Goal: Task Accomplishment & Management: Use online tool/utility

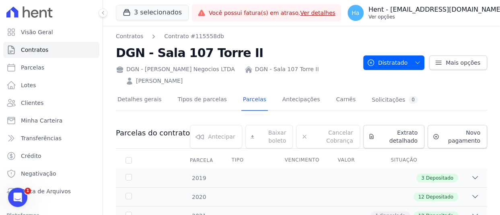
click at [486, 8] on button "Ha Hent - adriane.brito@hent.com.br Ver opções" at bounding box center [430, 13] width 178 height 23
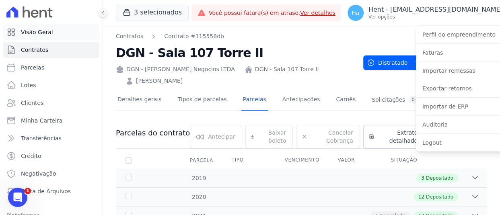
click at [52, 32] on link "Visão Geral" at bounding box center [51, 32] width 96 height 16
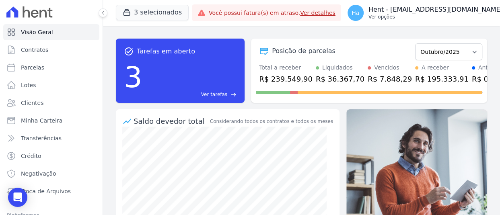
click at [485, 13] on button "Ha Hent - adriane.brito@hent.com.br Ver opções" at bounding box center [430, 13] width 178 height 23
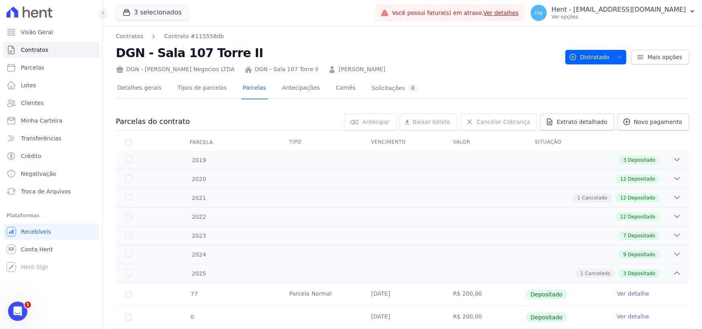
click at [165, 4] on div "3 selecionados Trapisa Engenharia Acaiá Residencial Icatu Residencial PORTO5 IN…" at bounding box center [244, 13] width 256 height 27
click at [157, 14] on button "3 selecionados" at bounding box center [152, 12] width 73 height 15
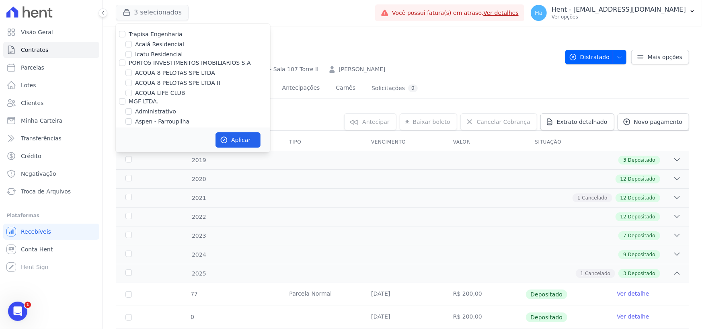
scroll to position [6099, 0]
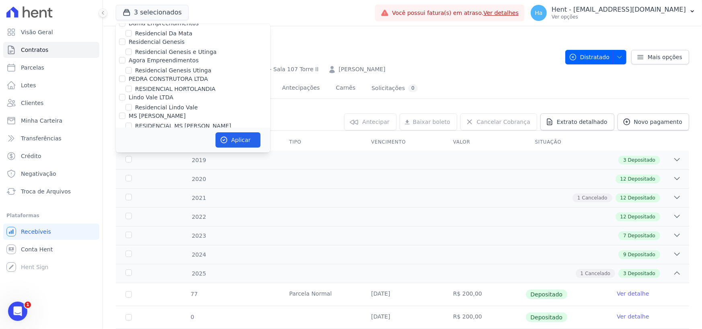
click at [121, 207] on input "FONTOURA CONSTRUCOES E INCORPORACOES LTDA" at bounding box center [122, 210] width 6 height 6
checkbox input "true"
click at [236, 135] on button "Aplicar" at bounding box center [238, 139] width 45 height 15
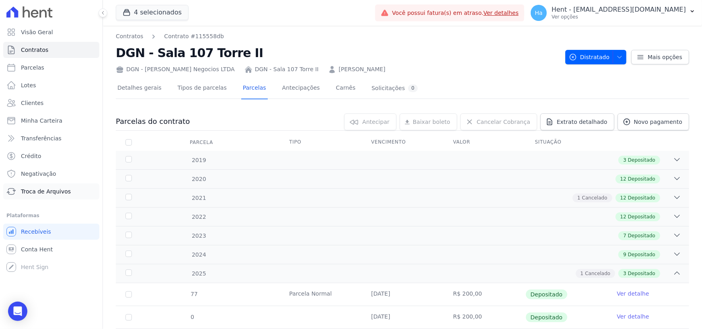
click at [44, 188] on span "Troca de Arquivos" at bounding box center [46, 191] width 50 height 8
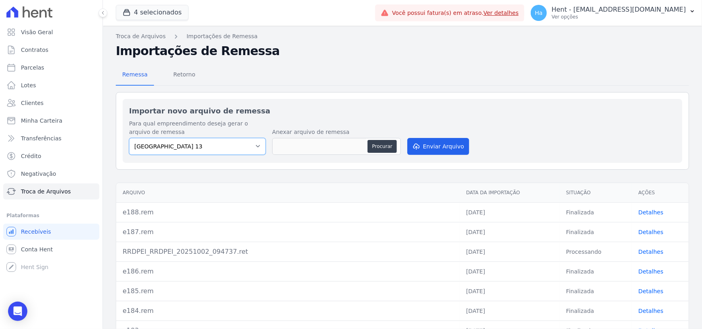
click at [247, 146] on select "Cidade Jardim Etapa 13 RESIDENCIAL RESERVA DO PARQUE EMPREENDIMENTO IMOBILIARIO…" at bounding box center [197, 146] width 137 height 17
select select "c2d62ba0-d0d7-42c9-a272-3bcee5fc714c"
click at [129, 138] on select "Cidade Jardim Etapa 13 RESIDENCIAL RESERVA DO PARQUE EMPREENDIMENTO IMOBILIARIO…" at bounding box center [197, 146] width 137 height 17
click at [383, 142] on button "Procurar" at bounding box center [381, 146] width 29 height 13
type input "e188.rem"
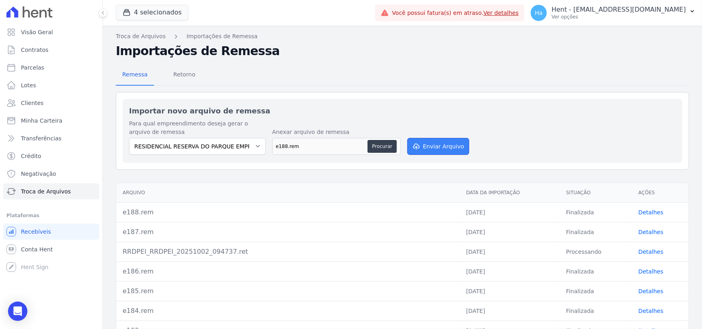
click at [458, 152] on button "Enviar Arquivo" at bounding box center [438, 146] width 62 height 17
click at [233, 145] on select "Cidade Jardim Etapa 13 RESIDENCIAL RESERVA DO PARQUE EMPREENDIMENTO IMOBILIARIO…" at bounding box center [197, 146] width 137 height 17
select select "c2d62ba0-d0d7-42c9-a272-3bcee5fc714c"
click at [129, 138] on select "Cidade Jardim Etapa 13 RESIDENCIAL RESERVA DO PARQUE EMPREENDIMENTO IMOBILIARIO…" at bounding box center [197, 146] width 137 height 17
click at [386, 144] on button "Procurar" at bounding box center [381, 146] width 29 height 13
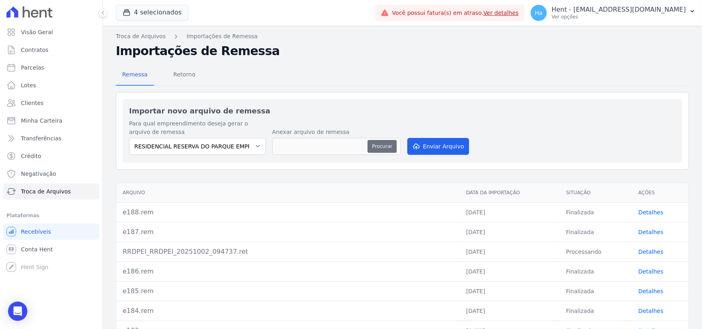
type input "e188.V2.rem"
click at [433, 140] on button "Enviar Arquivo" at bounding box center [438, 146] width 62 height 17
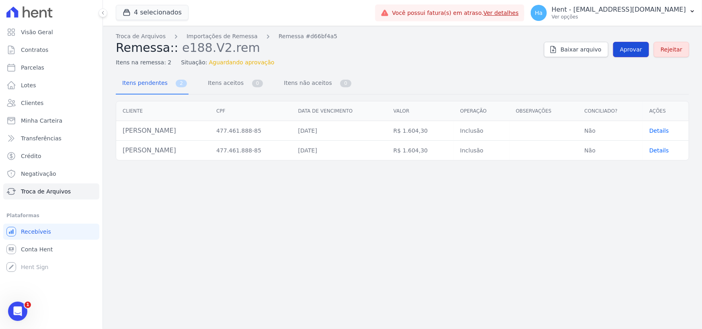
click at [631, 49] on span "Aprovar" at bounding box center [631, 49] width 22 height 8
click at [663, 128] on span "Details" at bounding box center [659, 130] width 20 height 6
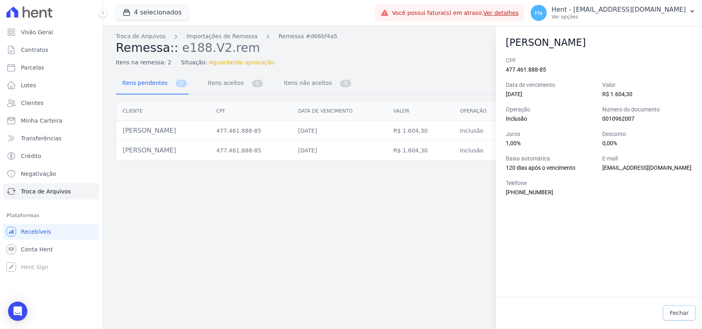
click at [680, 309] on span "Fechar" at bounding box center [679, 313] width 19 height 8
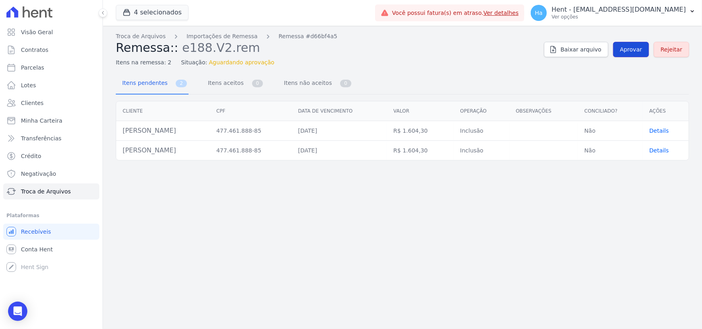
click at [639, 55] on link "Aprovar" at bounding box center [631, 49] width 36 height 15
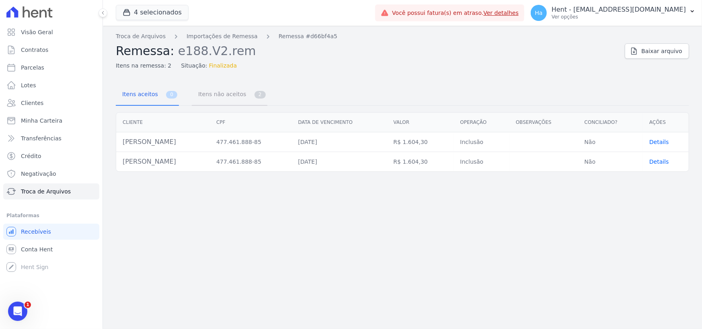
click at [210, 99] on span "Itens não aceitos" at bounding box center [220, 94] width 54 height 16
drag, startPoint x: 203, startPoint y: 144, endPoint x: 120, endPoint y: 140, distance: 83.3
click at [120, 140] on td "[PERSON_NAME]" at bounding box center [163, 142] width 94 height 20
copy td "Jessica Da Silva Teixeira"
click at [662, 140] on span "Details" at bounding box center [659, 142] width 20 height 6
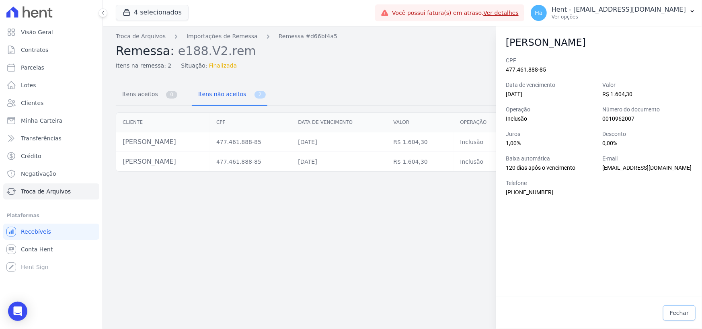
click at [679, 311] on span "Fechar" at bounding box center [679, 313] width 19 height 8
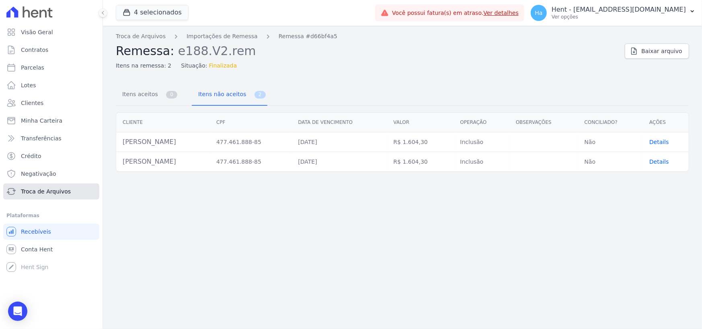
click at [51, 193] on span "Troca de Arquivos" at bounding box center [46, 191] width 50 height 8
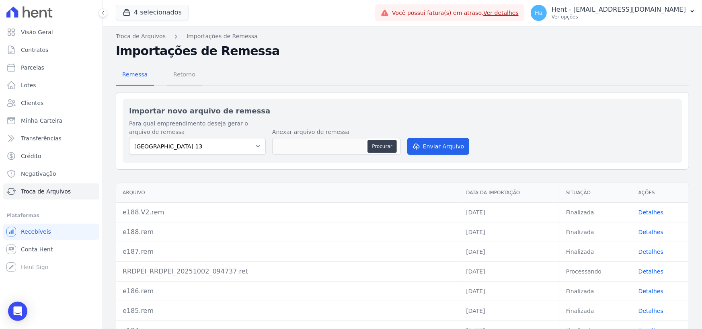
click at [195, 76] on span "Retorno" at bounding box center [184, 74] width 32 height 16
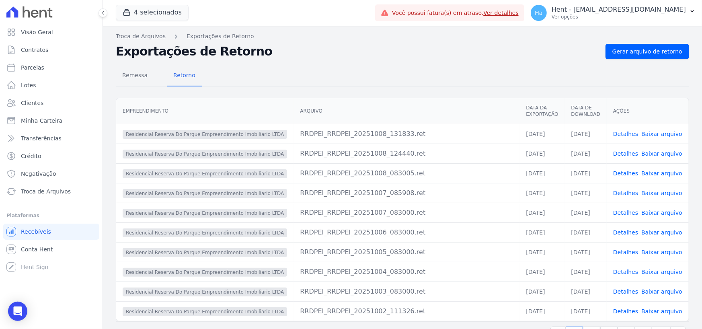
click at [625, 132] on link "Detalhes" at bounding box center [625, 134] width 25 height 6
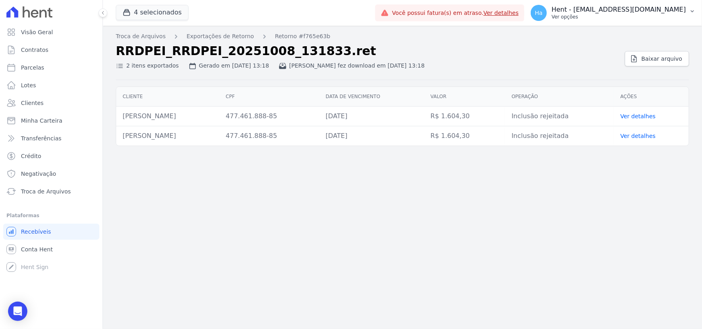
click at [628, 23] on button "Ha Hent - adriane.brito@hent.com.br Ver opções" at bounding box center [613, 13] width 178 height 23
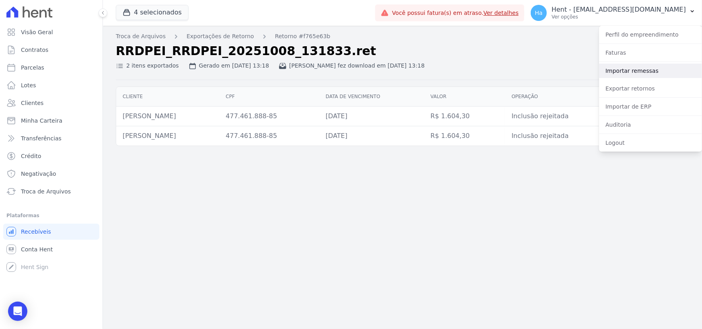
click at [628, 71] on link "Importar remessas" at bounding box center [650, 71] width 103 height 14
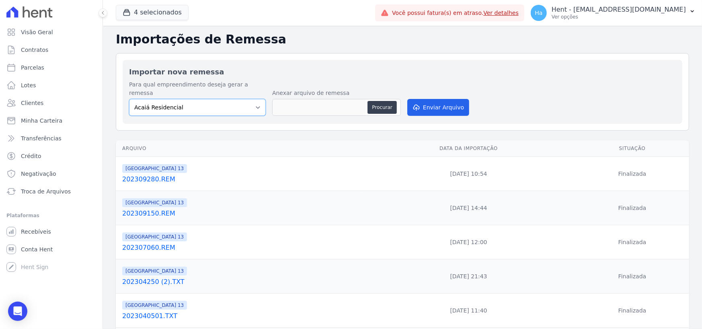
click at [239, 105] on select "Acaiá Residencial ACQUA 8 PELOTAS SPE LTDA II Administrativo AGILE ELOI MENDES …" at bounding box center [197, 107] width 137 height 17
select select "e4832190-d929-4fb9-8c02-19a5de57da11"
click at [129, 99] on select "Acaiá Residencial ACQUA 8 PELOTAS SPE LTDA II Administrativo AGILE ELOI MENDES …" at bounding box center [197, 107] width 137 height 17
click at [273, 108] on div "Anexar arquivo de remessa Procurar" at bounding box center [336, 103] width 129 height 29
click at [257, 103] on select "Acaiá Residencial ACQUA 8 PELOTAS SPE LTDA II Administrativo AGILE ELOI MENDES …" at bounding box center [197, 107] width 137 height 17
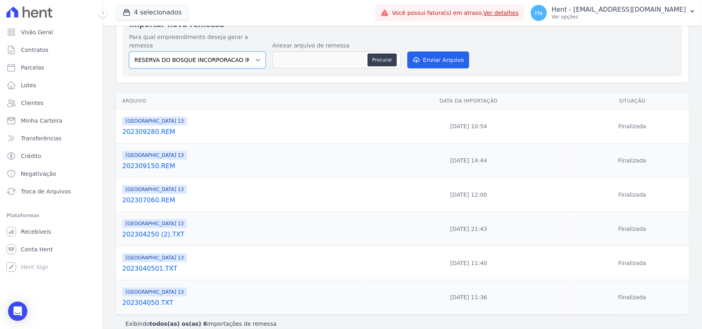
scroll to position [49, 0]
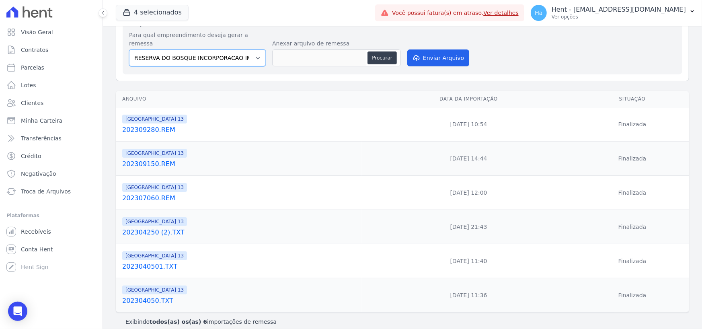
click at [257, 52] on select "Acaiá Residencial ACQUA 8 PELOTAS SPE LTDA II Administrativo AGILE ELOI MENDES …" at bounding box center [197, 57] width 137 height 17
click at [76, 299] on div "Visão Geral Contratos Parcelas Lotes Clientes Minha Carteira Transferências Cré…" at bounding box center [51, 164] width 103 height 329
